Goal: Contribute content: Contribute content

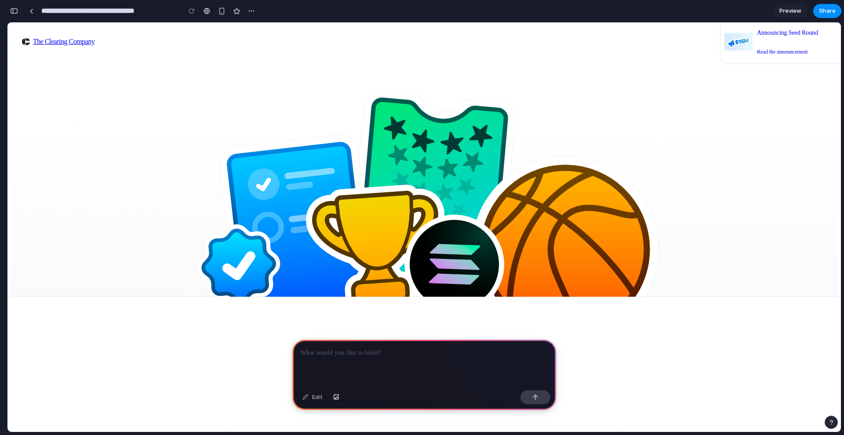
scroll to position [132, 0]
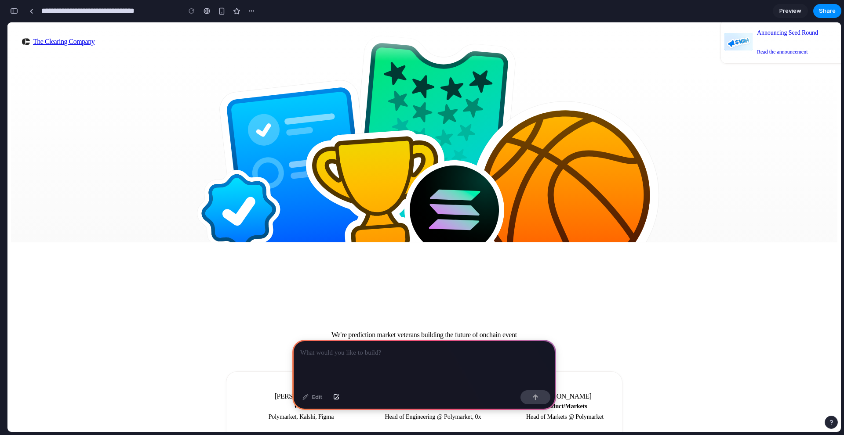
drag, startPoint x: 468, startPoint y: 144, endPoint x: 440, endPoint y: 186, distance: 50.8
click at [471, 145] on icon at bounding box center [565, 195] width 188 height 188
drag, startPoint x: 431, startPoint y: 200, endPoint x: 478, endPoint y: 170, distance: 55.8
click at [436, 204] on icon at bounding box center [454, 209] width 51 height 11
click at [481, 168] on circle at bounding box center [454, 210] width 98 height 98
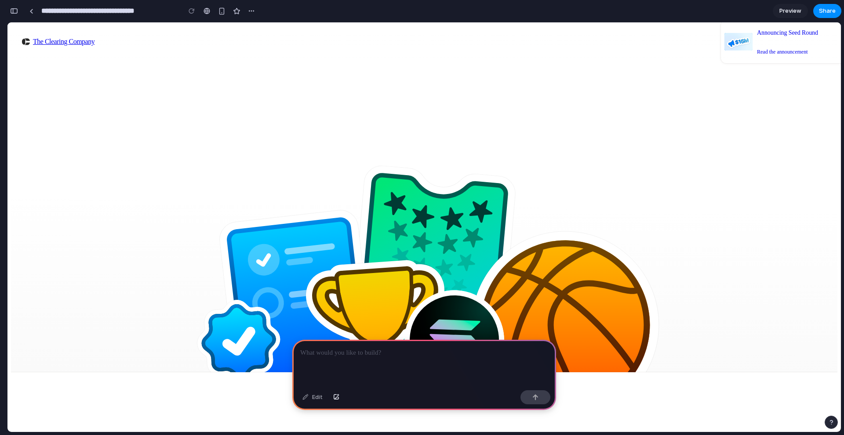
scroll to position [0, 0]
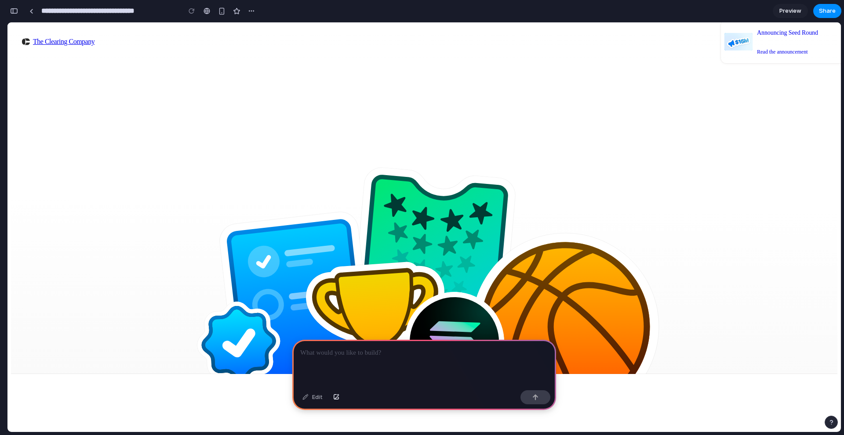
drag, startPoint x: 450, startPoint y: 176, endPoint x: 413, endPoint y: 177, distance: 36.0
click at [413, 177] on icon at bounding box center [433, 274] width 170 height 216
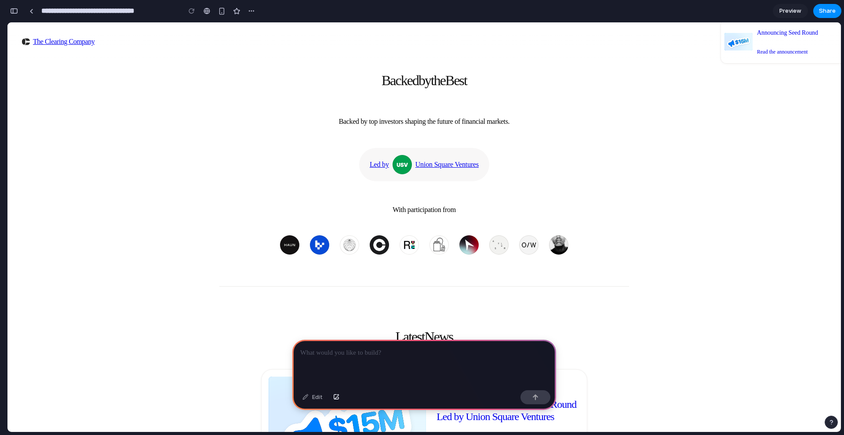
scroll to position [747, 0]
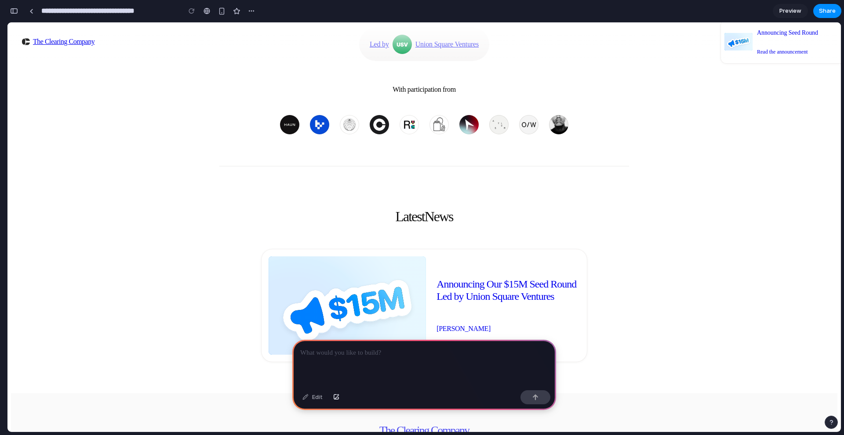
drag, startPoint x: 439, startPoint y: 359, endPoint x: 441, endPoint y: 309, distance: 50.6
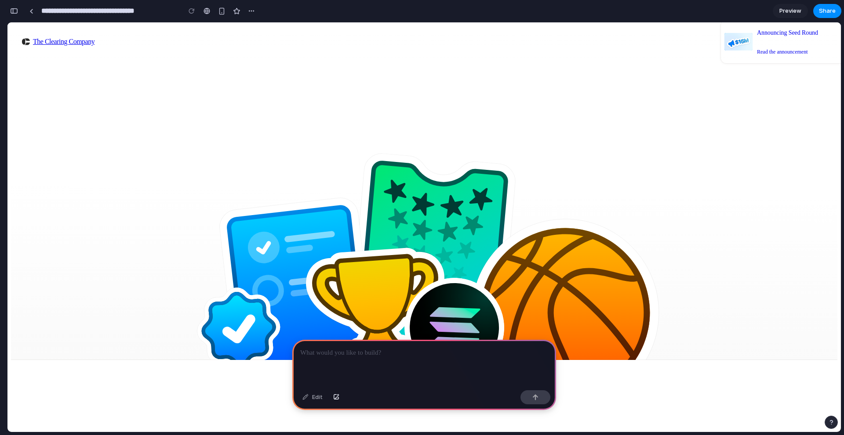
scroll to position [0, 0]
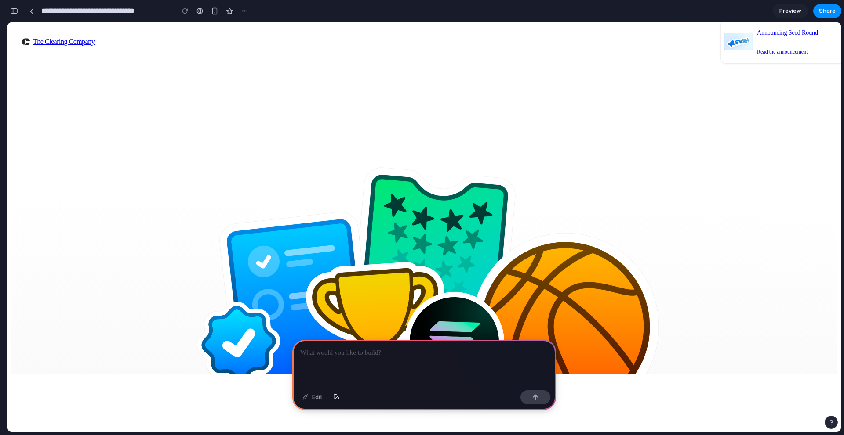
drag, startPoint x: 415, startPoint y: 185, endPoint x: 419, endPoint y: 289, distance: 104.2
click at [418, 211] on icon at bounding box center [433, 274] width 170 height 216
click at [409, 363] on div at bounding box center [424, 363] width 264 height 47
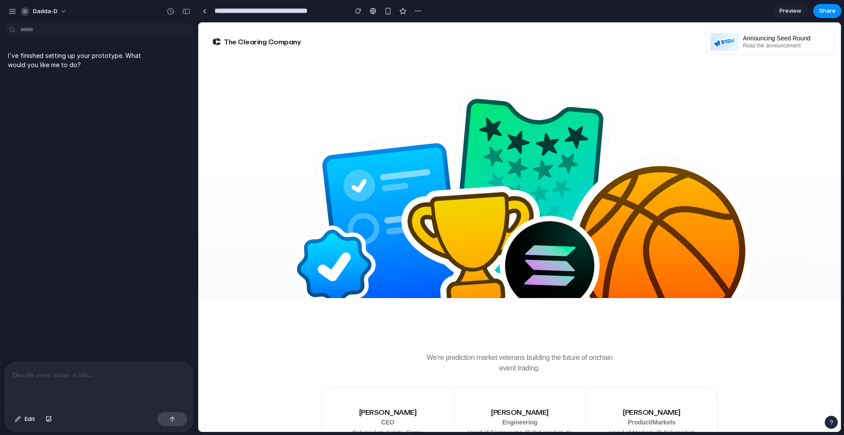
click at [547, 245] on circle at bounding box center [549, 266] width 98 height 98
click at [786, 15] on span "Preview" at bounding box center [790, 11] width 22 height 9
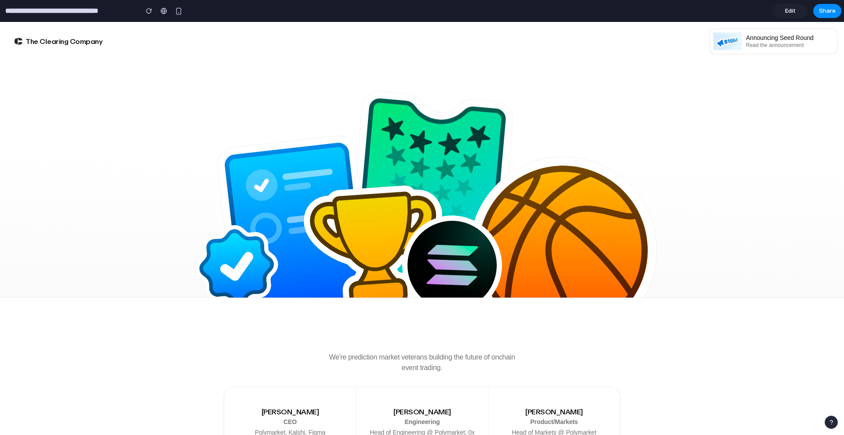
drag, startPoint x: 415, startPoint y: 239, endPoint x: 420, endPoint y: 191, distance: 48.6
click at [417, 200] on div at bounding box center [421, 197] width 527 height 202
drag, startPoint x: 427, startPoint y: 189, endPoint x: 428, endPoint y: 244, distance: 54.5
click at [435, 228] on div at bounding box center [421, 197] width 527 height 202
click at [428, 244] on circle at bounding box center [452, 266] width 98 height 98
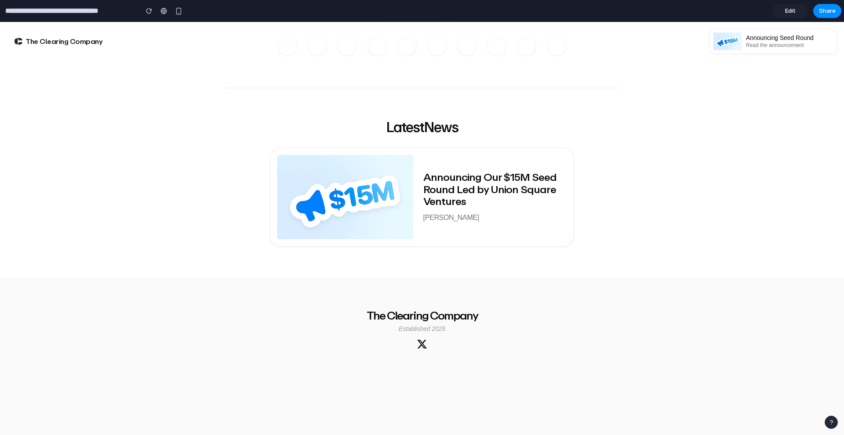
scroll to position [663, 0]
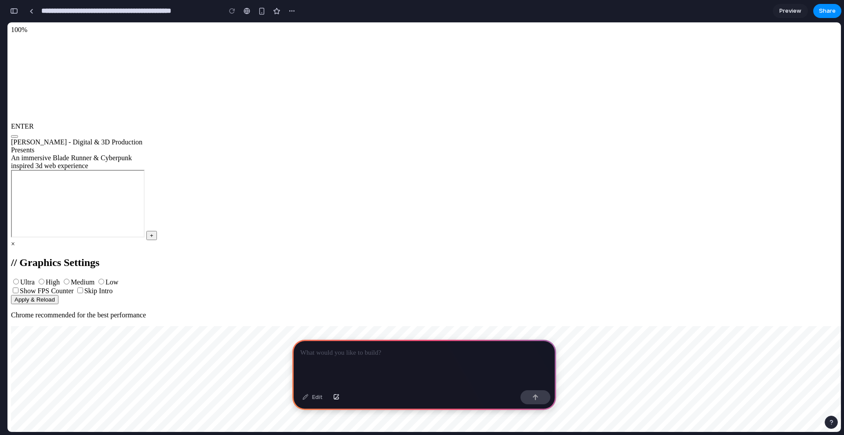
scroll to position [0, 8]
click at [15, 11] on div "button" at bounding box center [14, 11] width 8 height 6
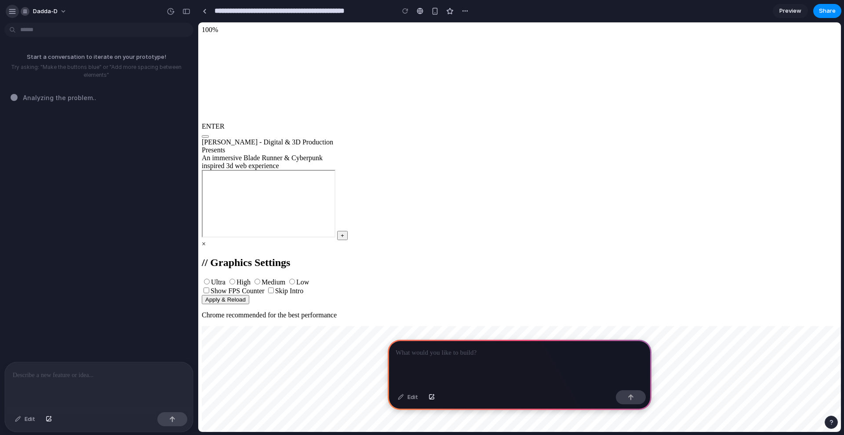
scroll to position [0, 0]
click at [7, 15] on button "button" at bounding box center [12, 11] width 13 height 13
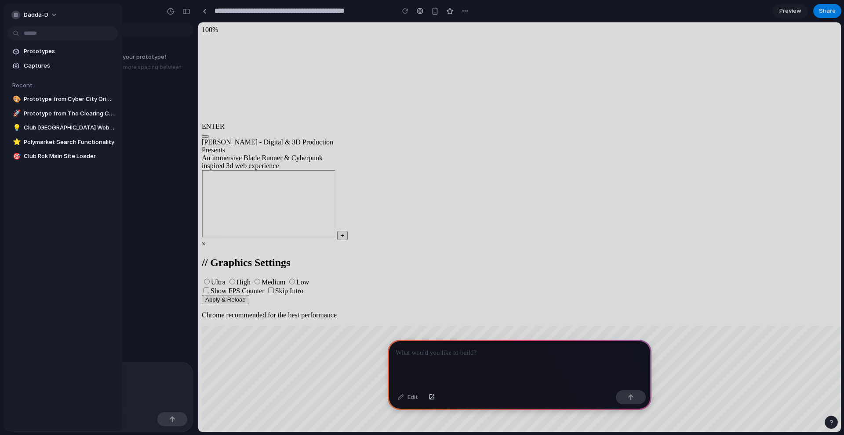
click at [58, 48] on span "Prototypes" at bounding box center [69, 51] width 91 height 9
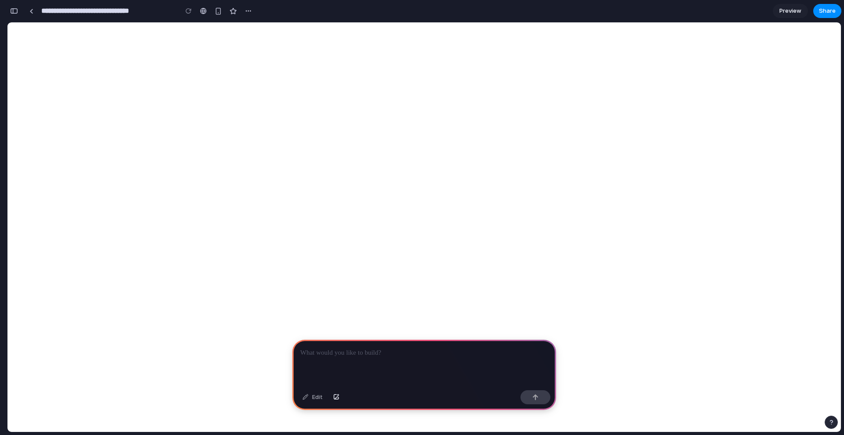
scroll to position [88, 0]
drag, startPoint x: 435, startPoint y: 233, endPoint x: 444, endPoint y: 240, distance: 11.5
